Goal: Task Accomplishment & Management: Use online tool/utility

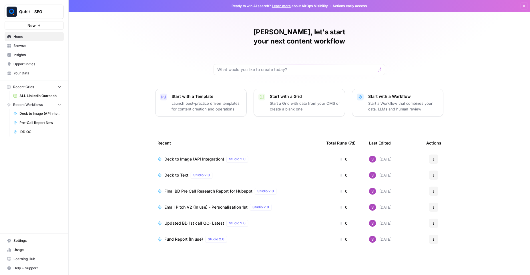
click at [28, 46] on span "Browse" at bounding box center [37, 45] width 48 height 5
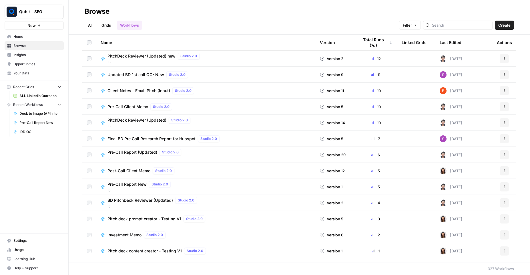
click at [431, 22] on div at bounding box center [458, 25] width 70 height 9
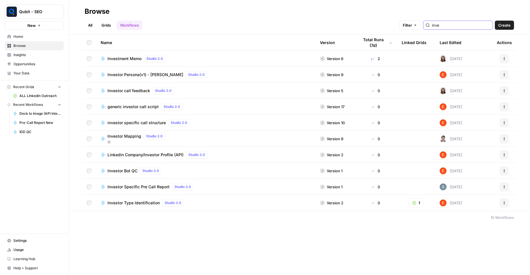
type input "inve"
click at [127, 170] on span "Investor Bot QC" at bounding box center [123, 171] width 30 height 6
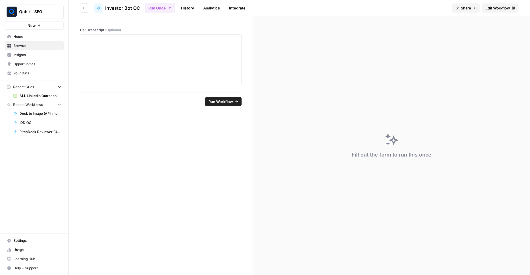
click at [496, 9] on span "Edit Workflow" at bounding box center [498, 8] width 25 height 6
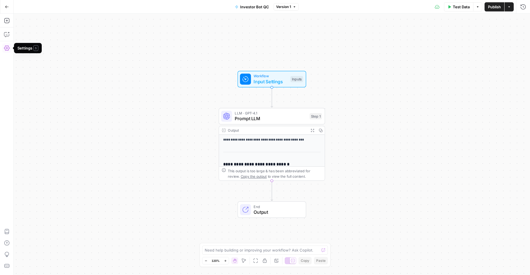
click at [5, 46] on icon "button" at bounding box center [7, 48] width 6 height 6
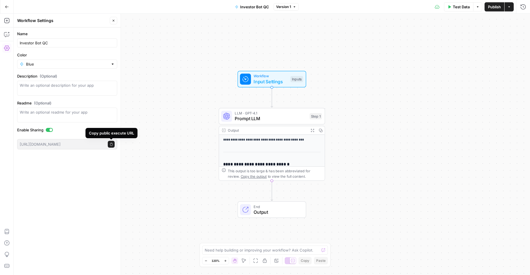
click at [112, 145] on icon "button" at bounding box center [111, 144] width 3 height 3
click at [110, 145] on icon "button" at bounding box center [111, 144] width 3 height 3
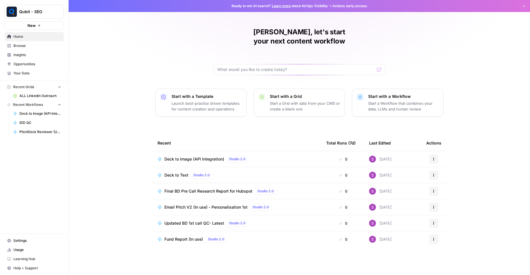
click at [29, 45] on span "Browse" at bounding box center [37, 45] width 48 height 5
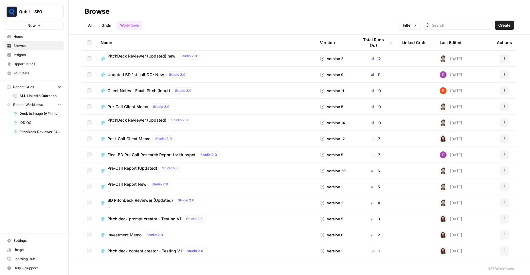
click at [502, 60] on button "Actions" at bounding box center [504, 58] width 9 height 9
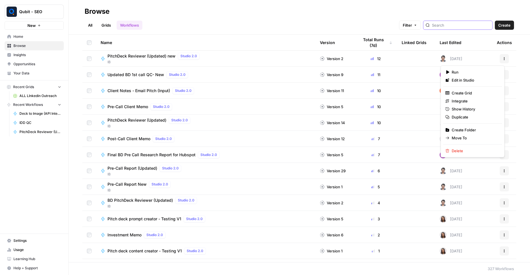
click at [452, 25] on input "search" at bounding box center [461, 25] width 58 height 6
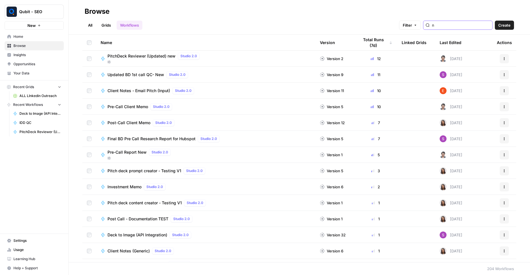
type input "n"
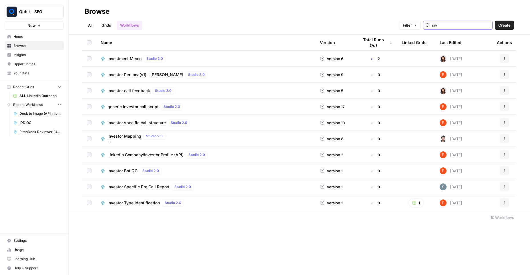
type input "inv"
click at [115, 171] on span "Investor Bot QC" at bounding box center [123, 171] width 30 height 6
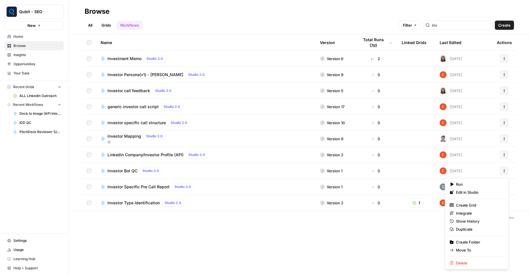
click at [506, 172] on icon "button" at bounding box center [504, 170] width 3 height 3
click at [477, 216] on link "Integrate" at bounding box center [477, 213] width 59 height 8
